Goal: Transaction & Acquisition: Purchase product/service

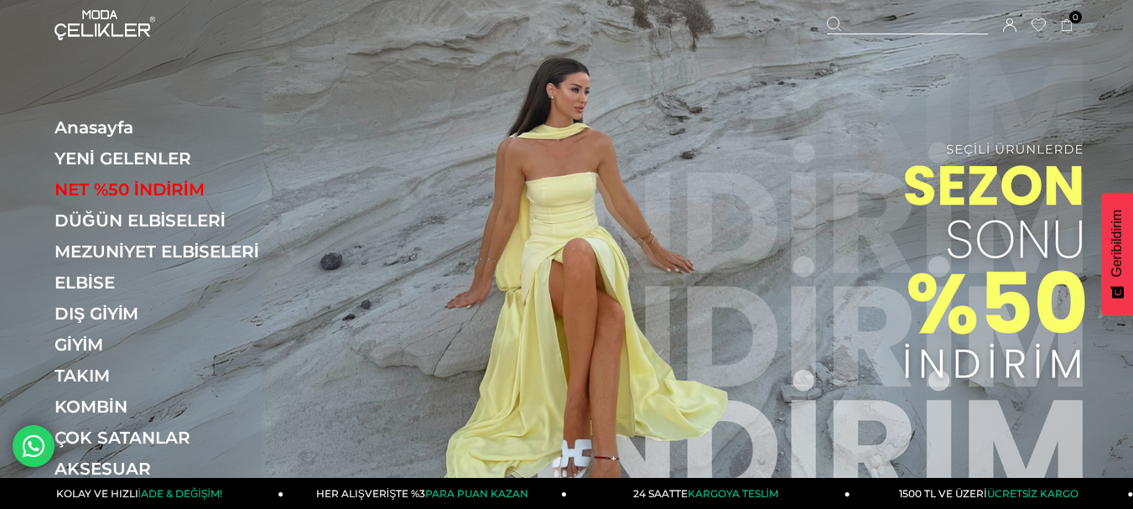
click at [863, 28] on div at bounding box center [907, 26] width 161 height 18
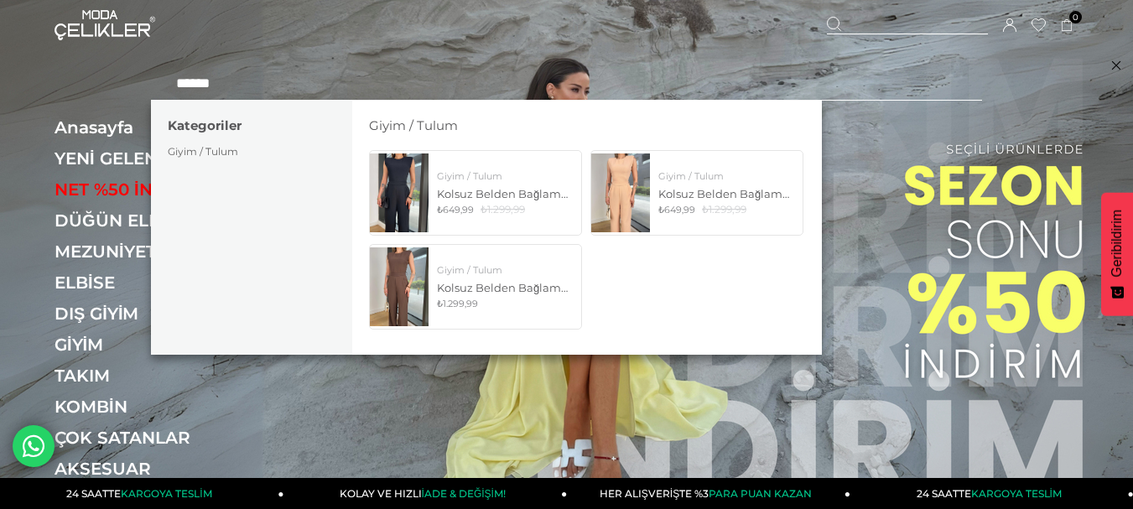
type input "******"
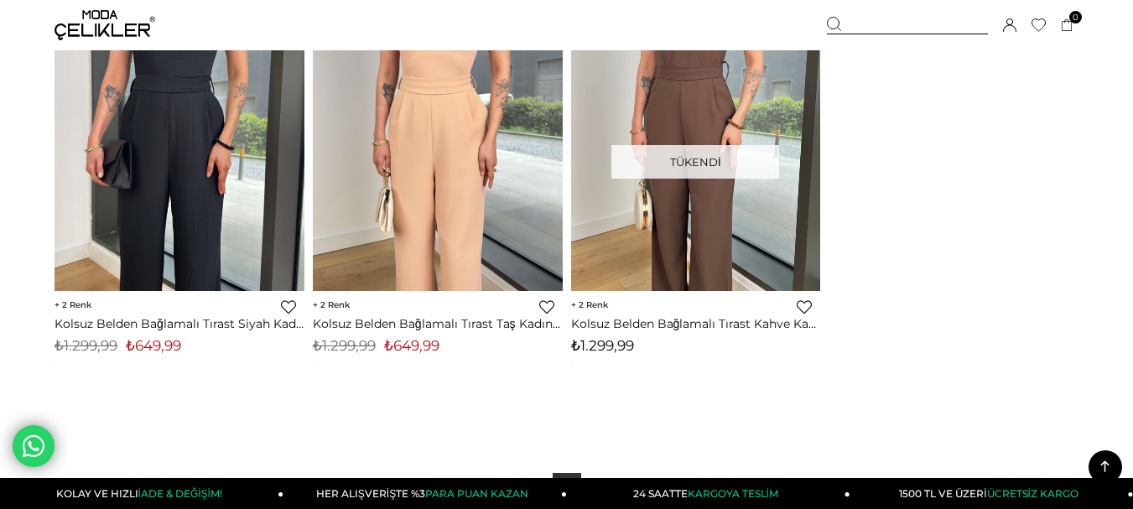
scroll to position [252, 0]
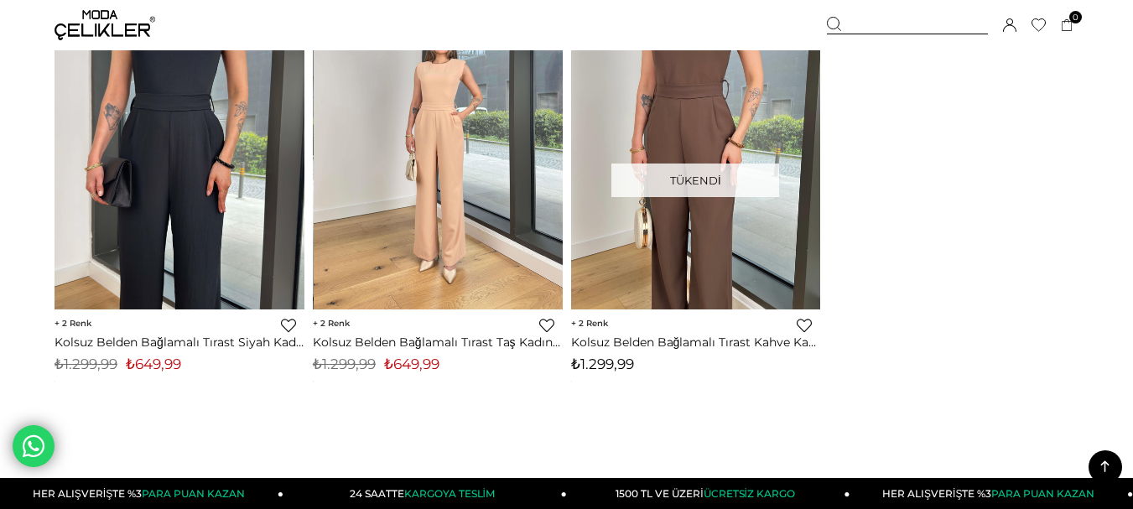
click at [462, 194] on img at bounding box center [439, 143] width 250 height 333
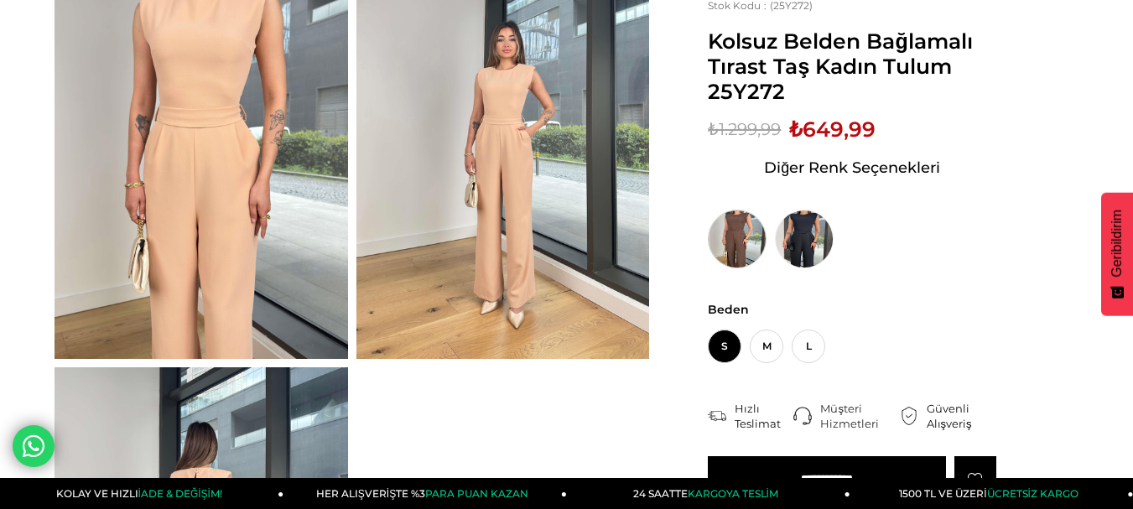
click at [728, 235] on img at bounding box center [737, 239] width 59 height 59
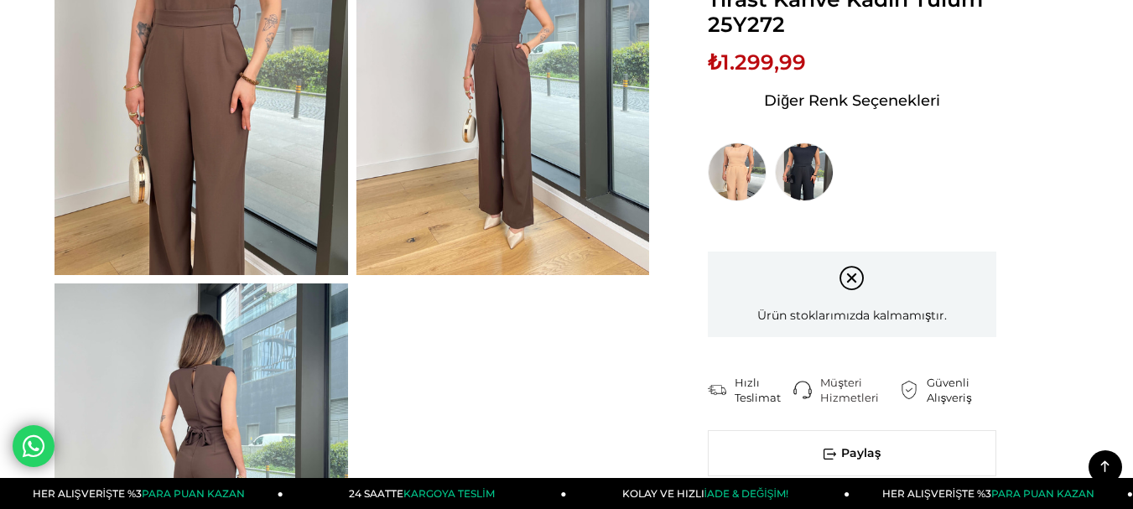
scroll to position [84, 0]
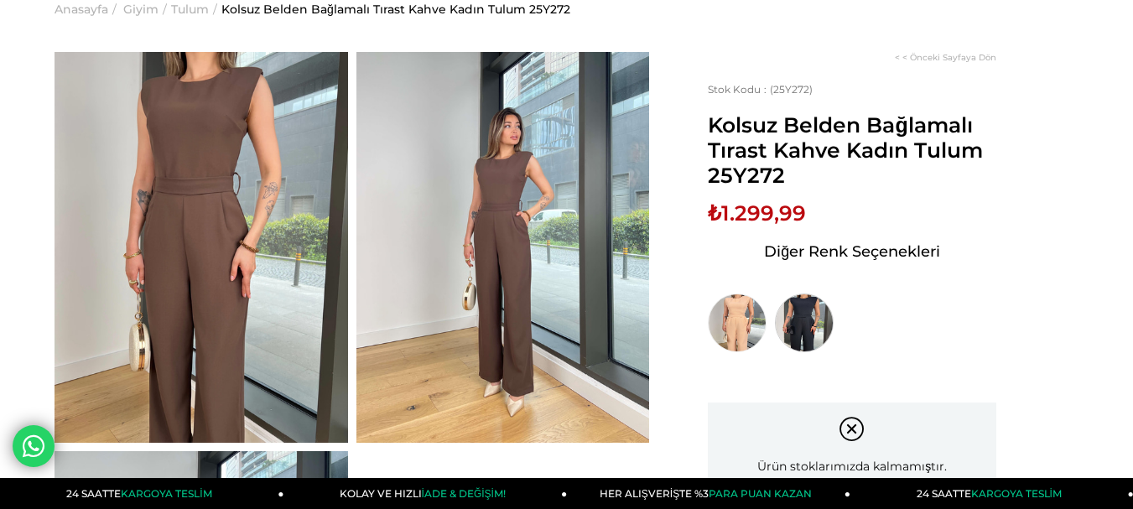
click at [808, 325] on img at bounding box center [804, 322] width 59 height 59
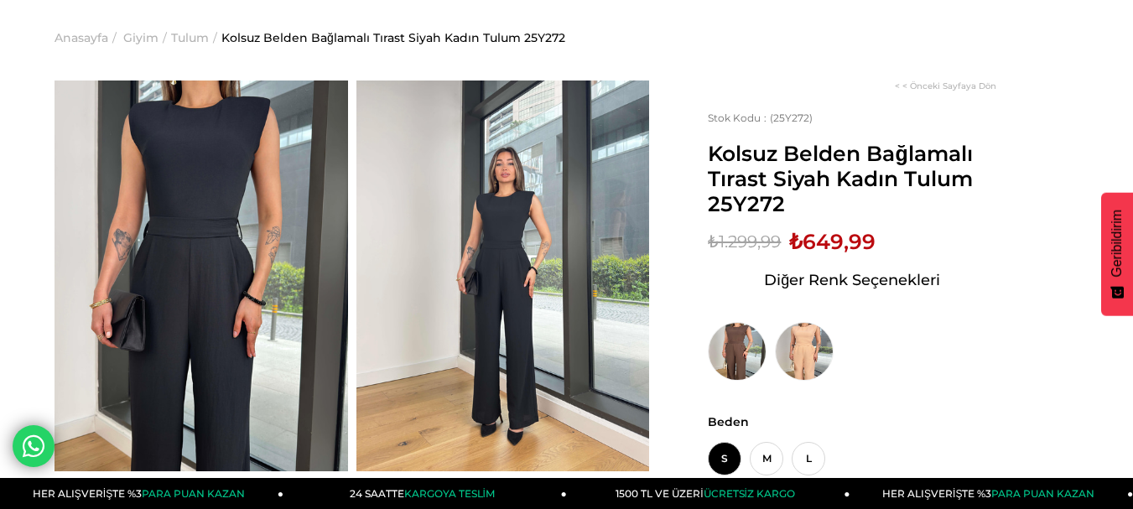
scroll to position [84, 0]
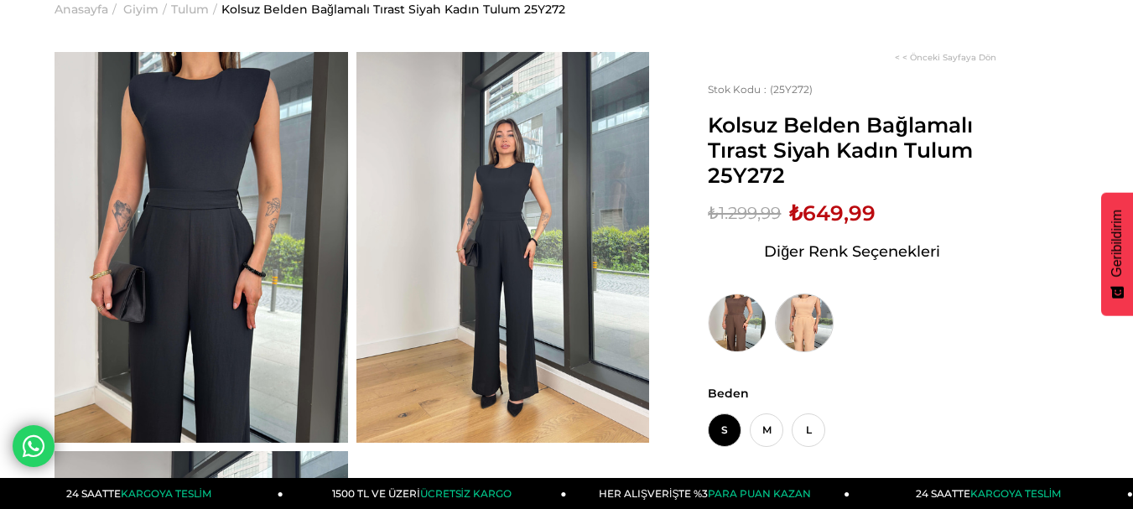
click at [805, 319] on img at bounding box center [804, 322] width 59 height 59
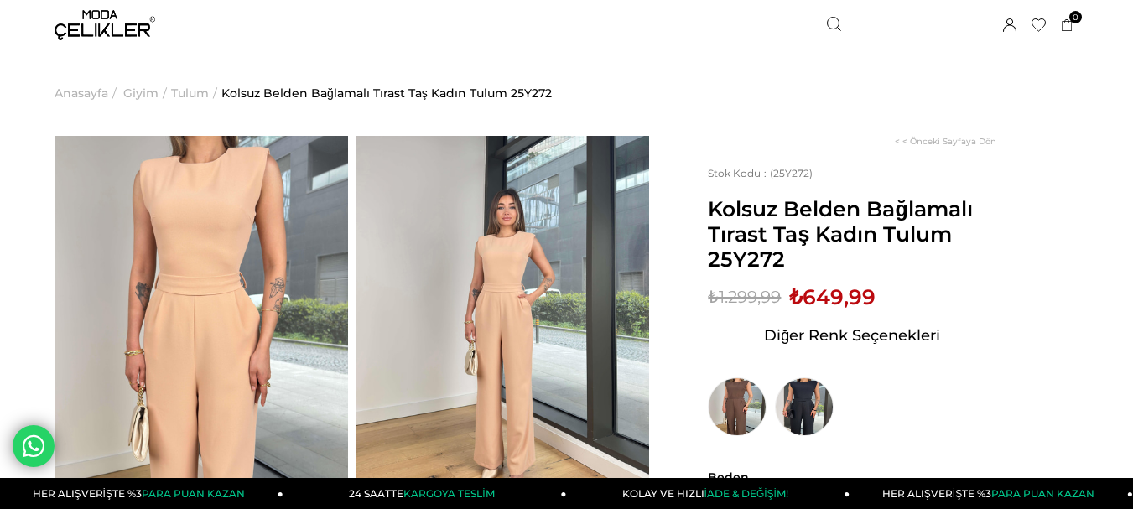
drag, startPoint x: 709, startPoint y: 210, endPoint x: 961, endPoint y: 260, distance: 256.4
click at [961, 260] on span "Kolsuz Belden Bağlamalı Tırast Taş Kadın Tulum 25Y272" at bounding box center [852, 233] width 288 height 75
copy span "Kolsuz Belden Bağlamalı Tırast Taş Kadın Tulum 25Y272"
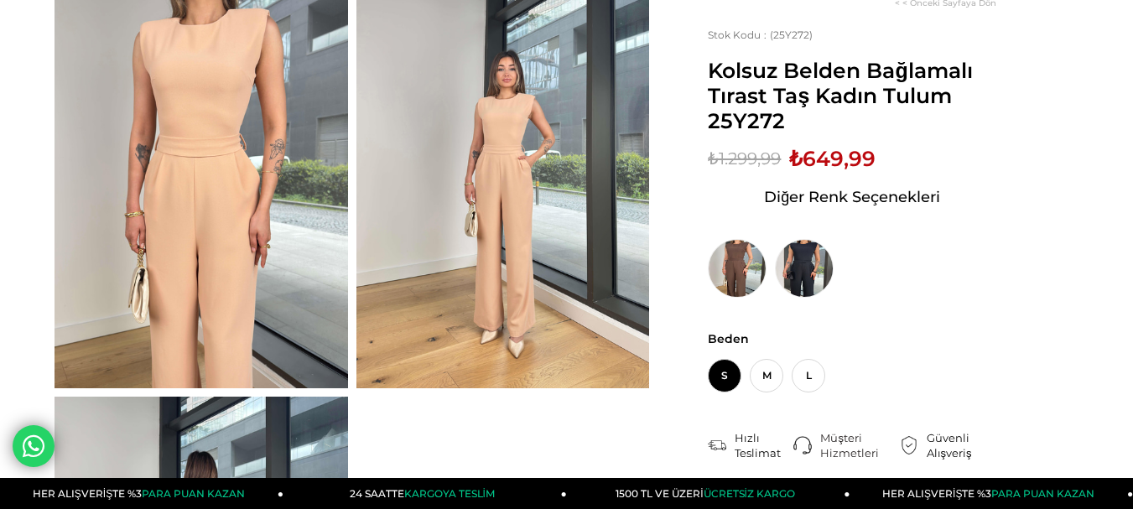
scroll to position [168, 0]
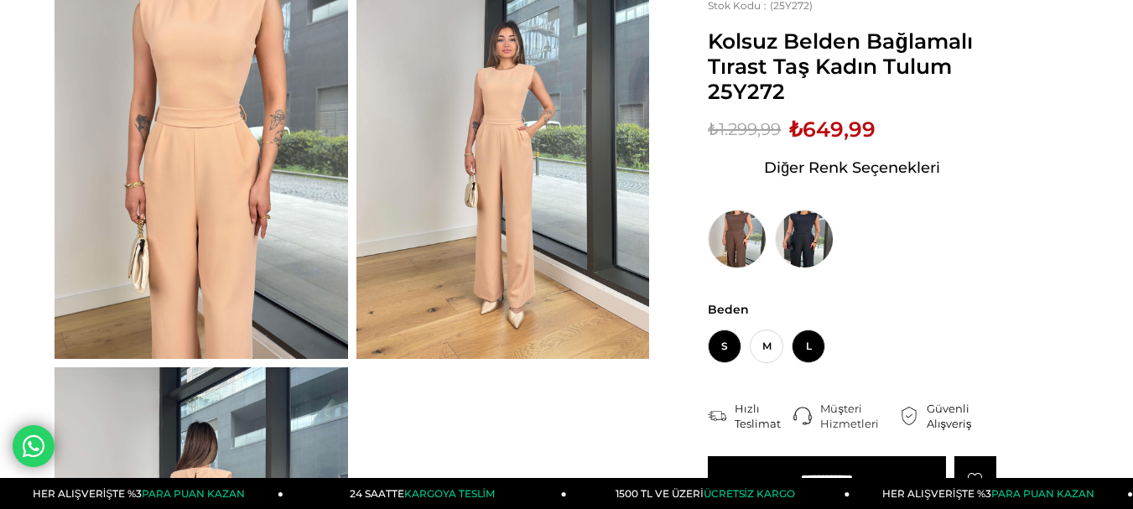
click at [813, 340] on span "L" at bounding box center [809, 347] width 34 height 34
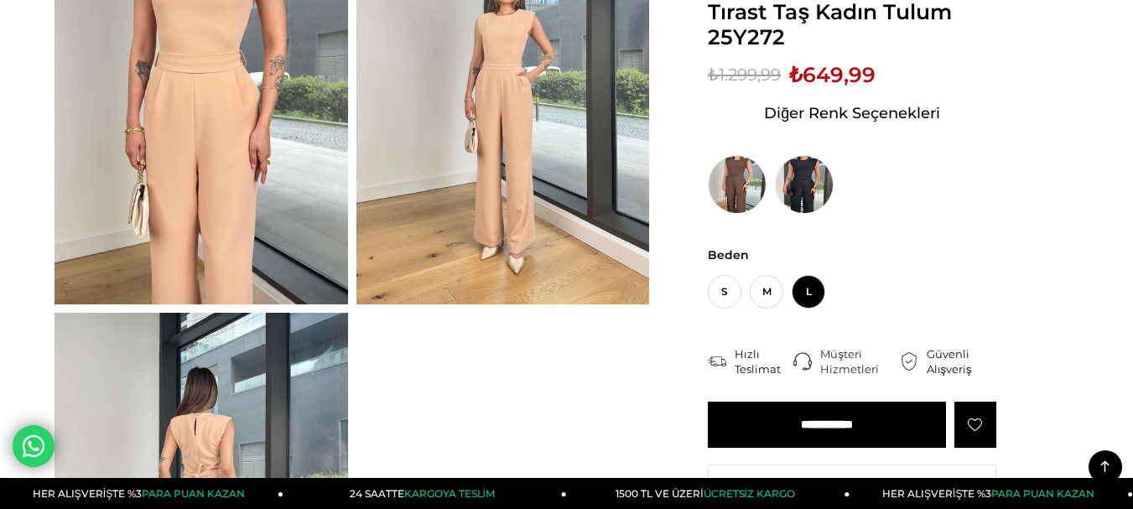
scroll to position [252, 0]
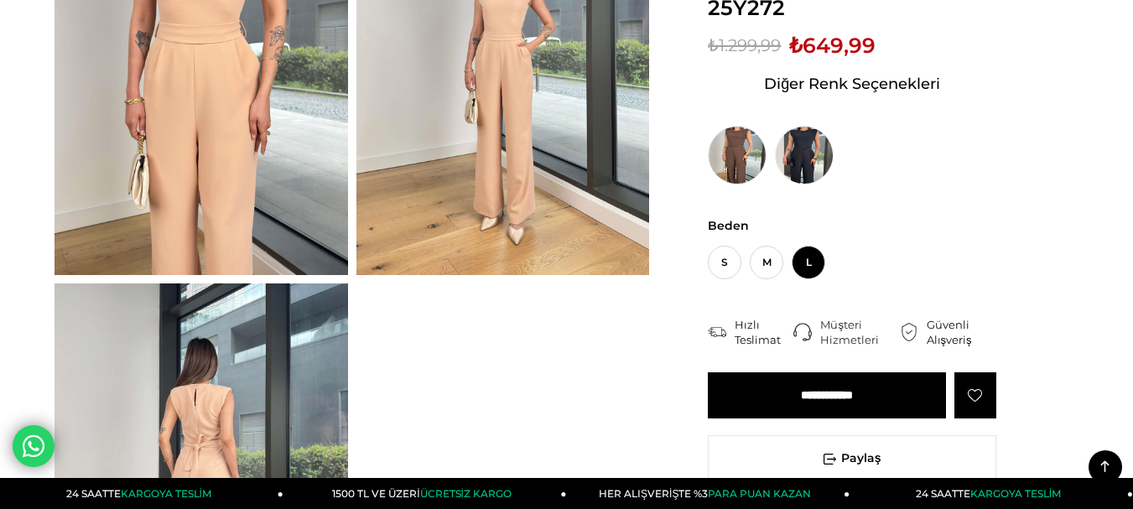
click at [828, 396] on input "**********" at bounding box center [827, 395] width 238 height 46
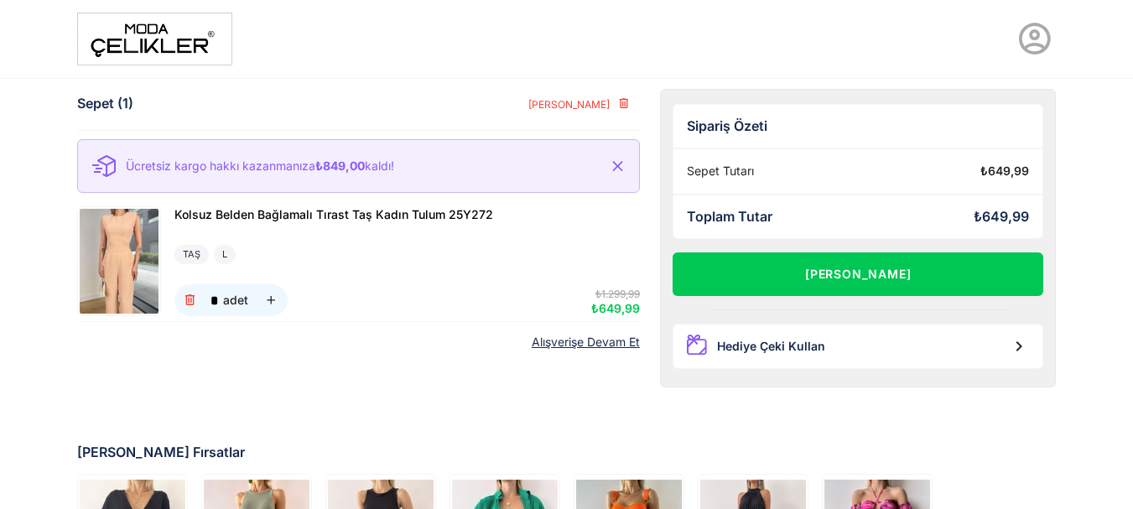
click at [144, 36] on img at bounding box center [154, 39] width 155 height 53
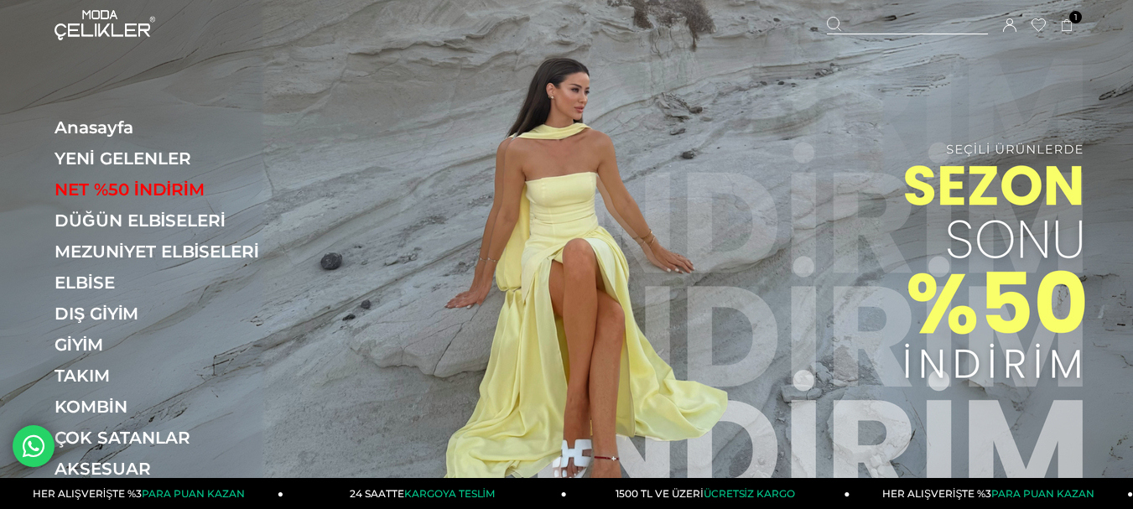
click at [1009, 20] on icon at bounding box center [1009, 24] width 13 height 13
click at [863, 24] on div at bounding box center [907, 26] width 161 height 18
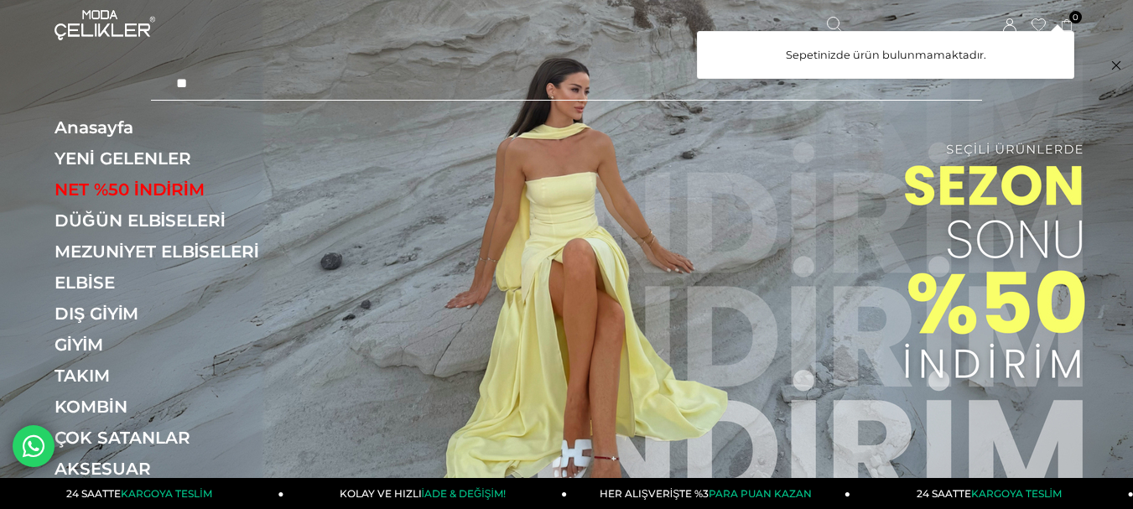
type input "**"
click at [1066, 21] on icon at bounding box center [1067, 25] width 13 height 13
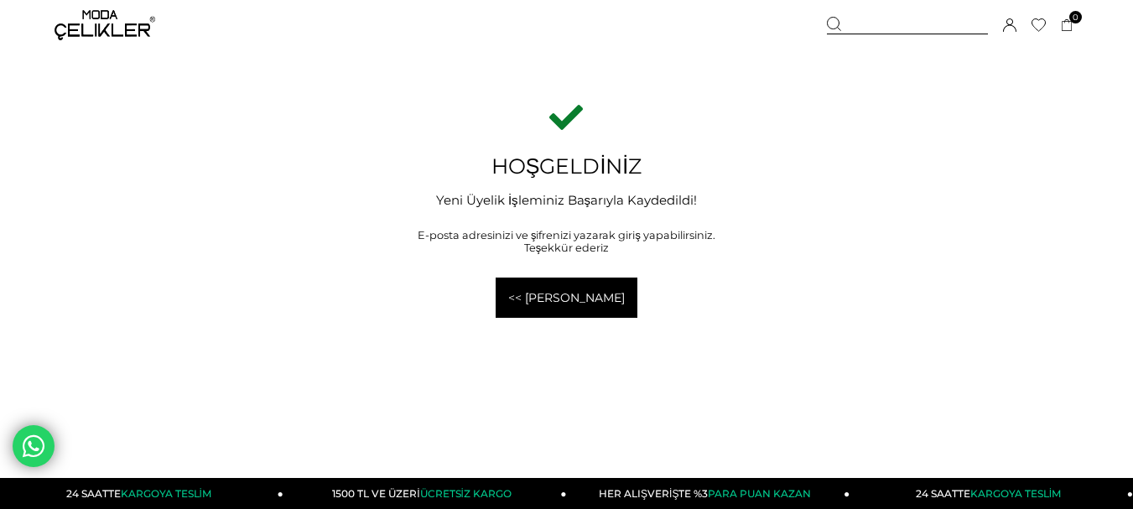
click at [575, 304] on link "<< Anasayfaya Geri Dön" at bounding box center [567, 298] width 142 height 40
click at [891, 28] on div at bounding box center [907, 26] width 161 height 18
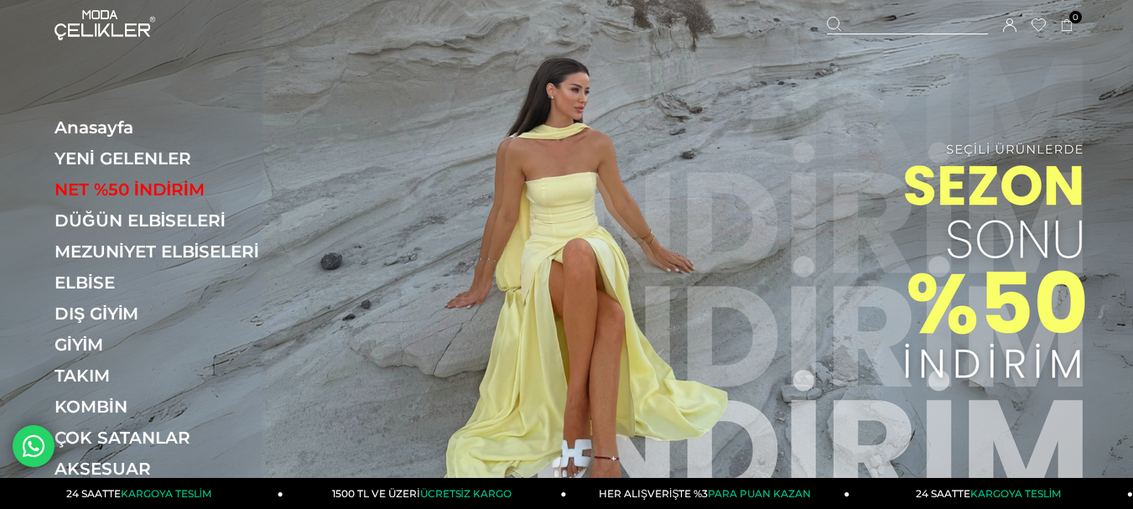
click at [883, 13] on div "Sepetim 0 Ürün Sepetinizde ürün bulunmamaktadır. Genel Toplam : Sepetim SİPARİŞ…" at bounding box center [953, 25] width 252 height 50
click at [885, 30] on div at bounding box center [907, 26] width 161 height 18
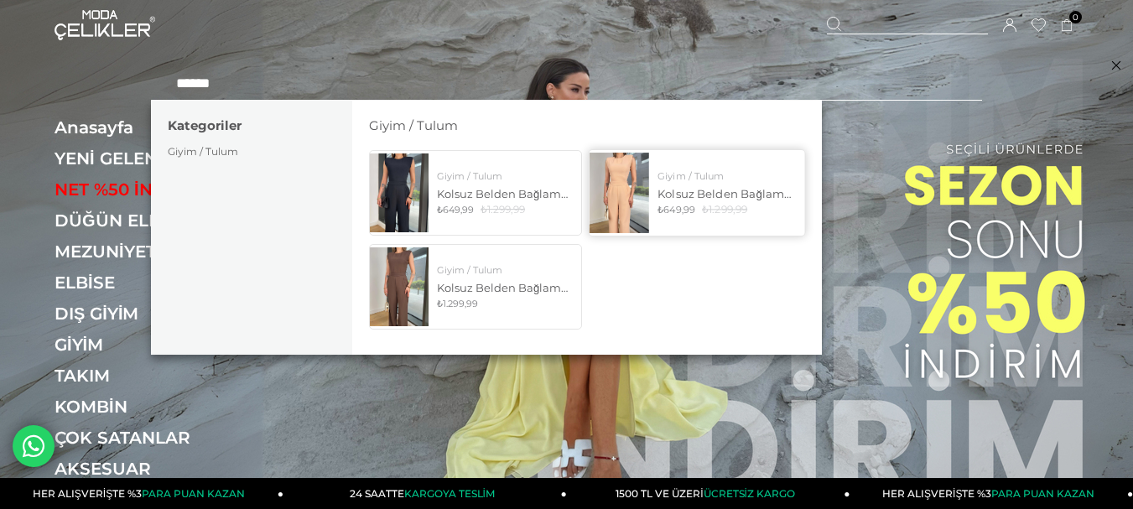
type input "******"
click at [677, 184] on div "Giyim / Tulum Kolsuz Belden Bağlamalı Tırast Taş Kadın Tulum 25Y272 ₺649,99 ₺1.…" at bounding box center [722, 192] width 147 height 46
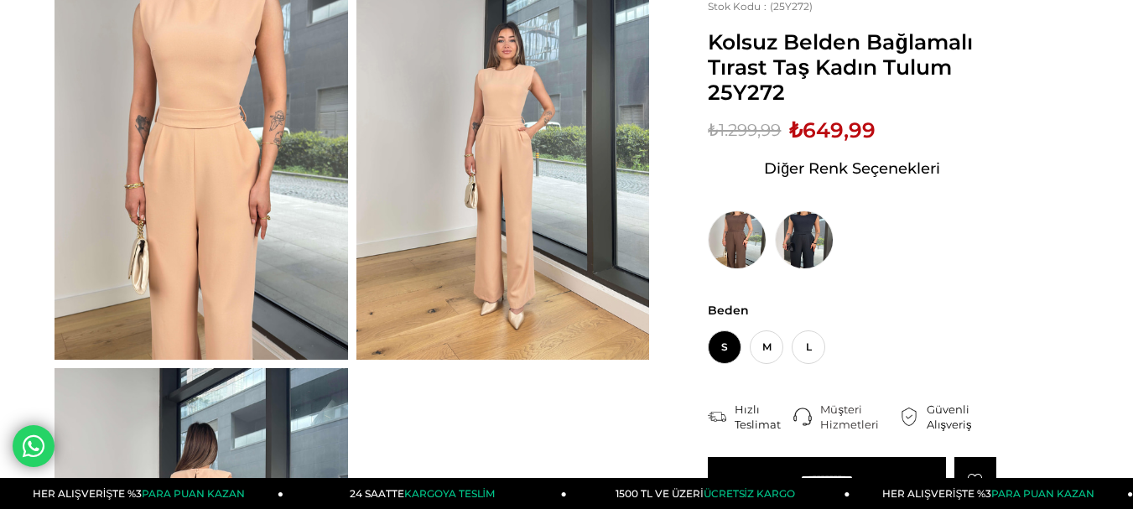
scroll to position [168, 0]
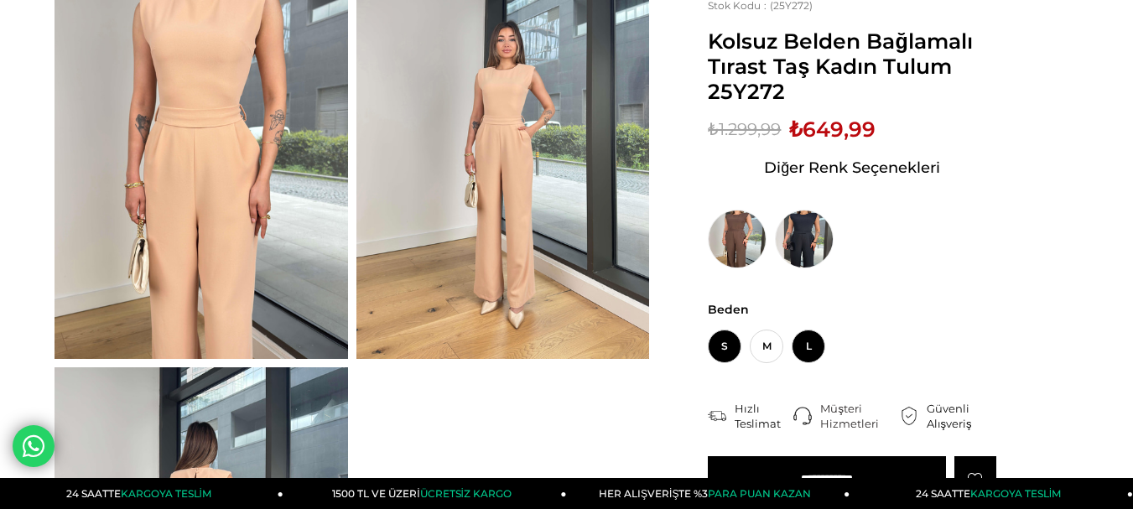
click at [813, 350] on span "L" at bounding box center [809, 347] width 34 height 34
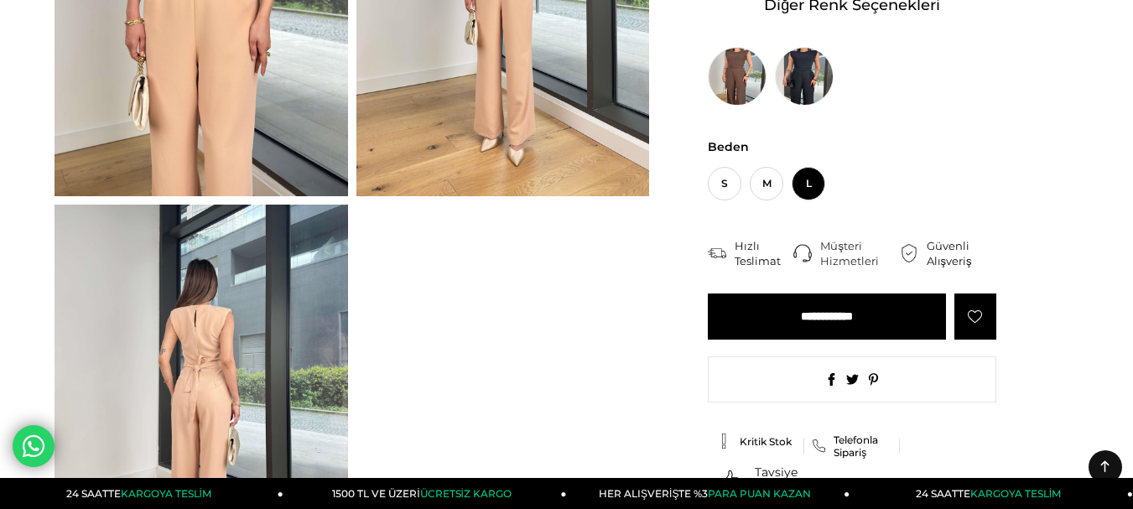
scroll to position [335, 0]
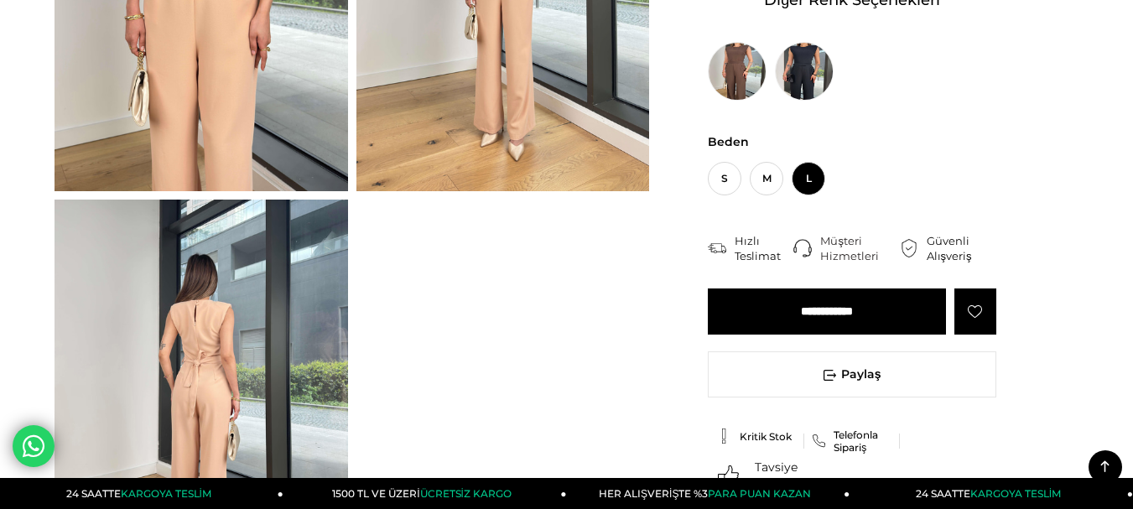
click at [815, 318] on input "**********" at bounding box center [827, 311] width 238 height 46
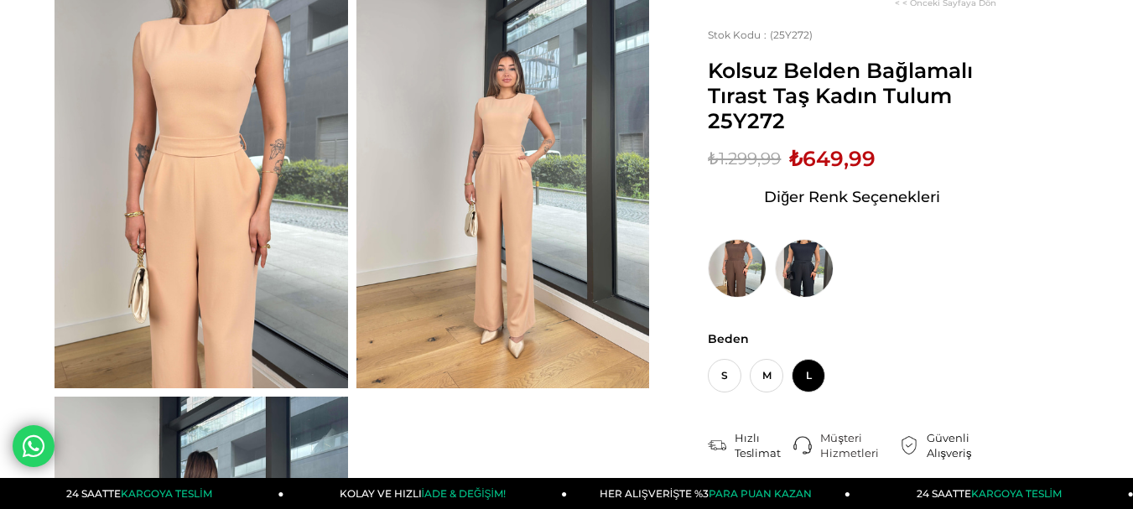
scroll to position [168, 0]
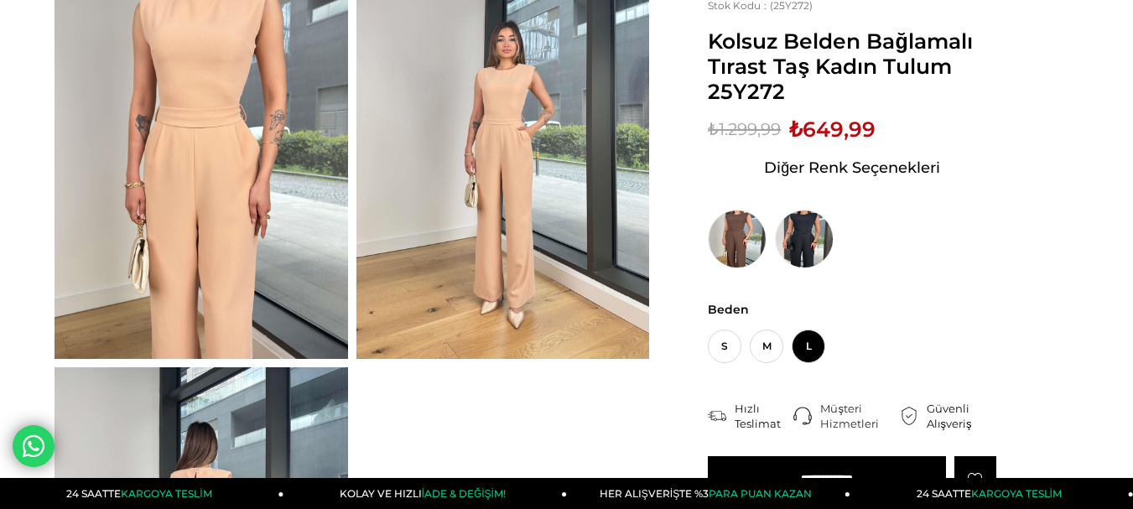
click at [544, 238] on img at bounding box center [502, 163] width 293 height 391
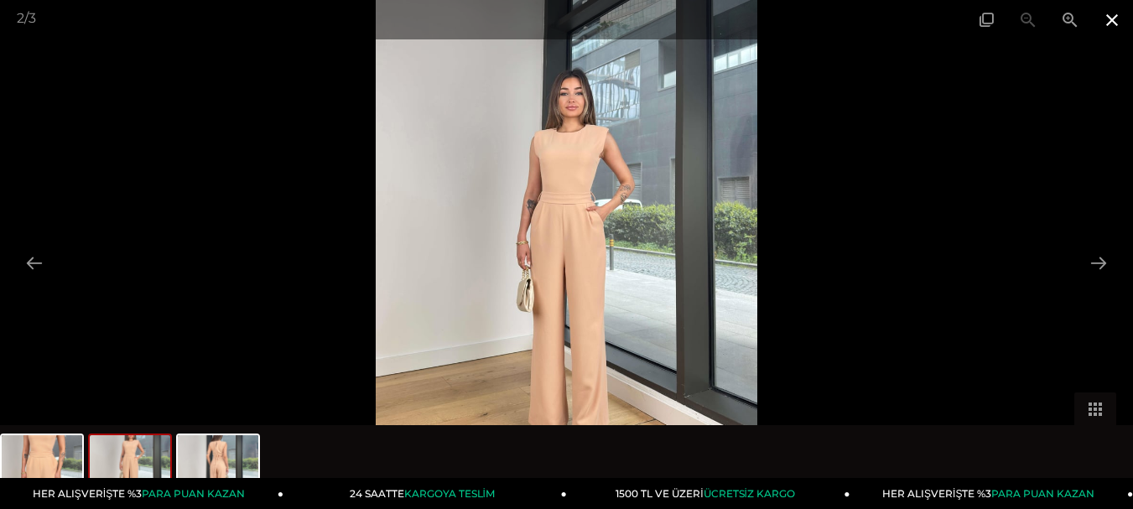
click at [1108, 25] on span at bounding box center [1112, 19] width 42 height 39
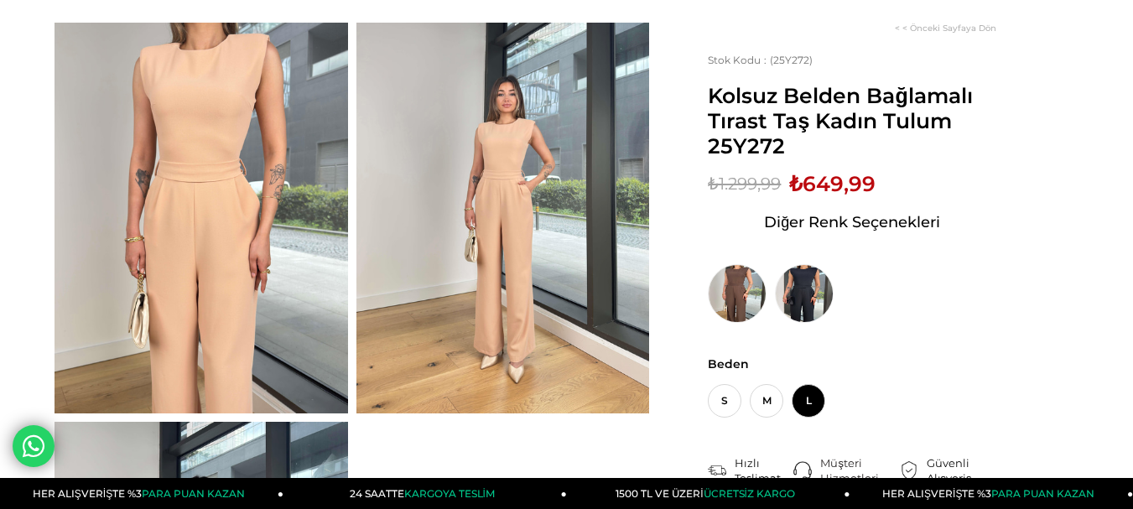
scroll to position [84, 0]
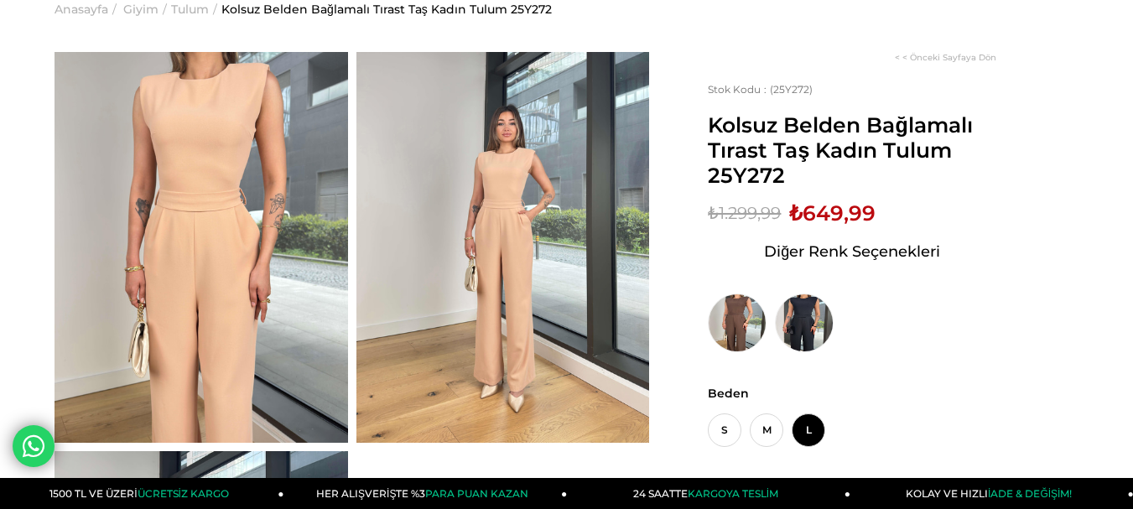
click at [219, 255] on img at bounding box center [201, 247] width 293 height 391
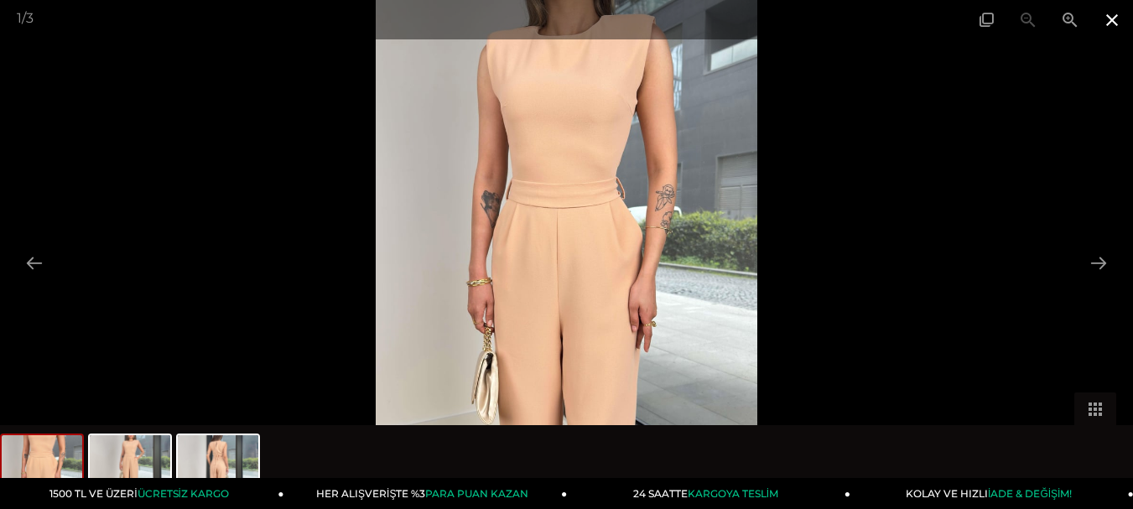
click at [1108, 22] on span at bounding box center [1112, 19] width 42 height 39
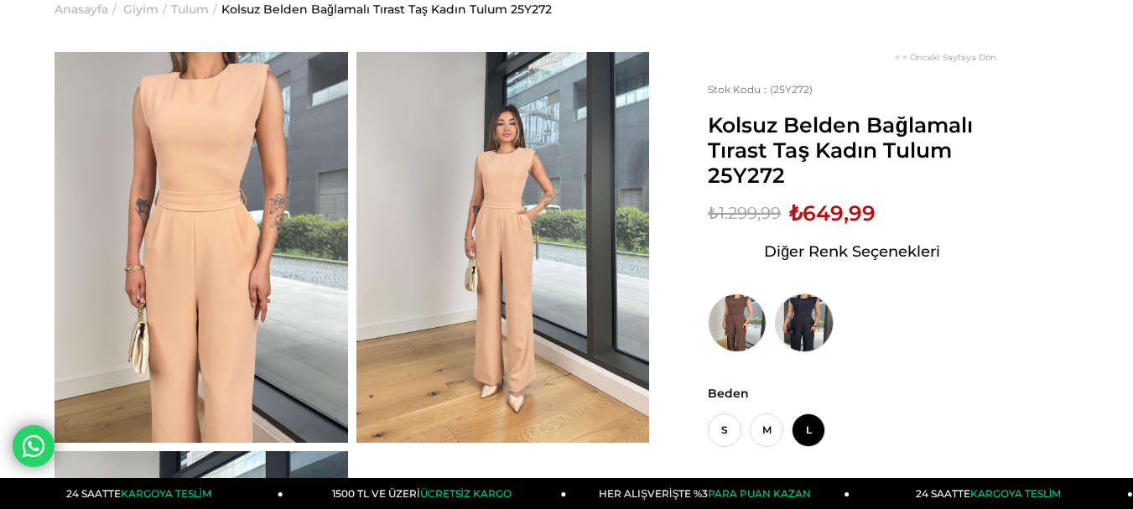
click at [813, 326] on img at bounding box center [804, 322] width 59 height 59
